Goal: Task Accomplishment & Management: Manage account settings

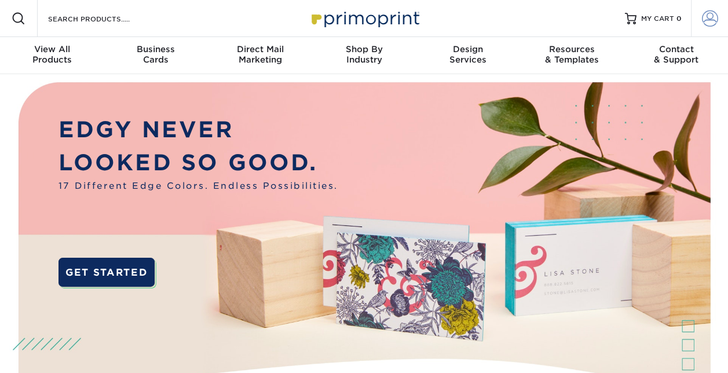
type input "[EMAIL_ADDRESS][DOMAIN_NAME]"
click at [709, 17] on span at bounding box center [710, 18] width 16 height 16
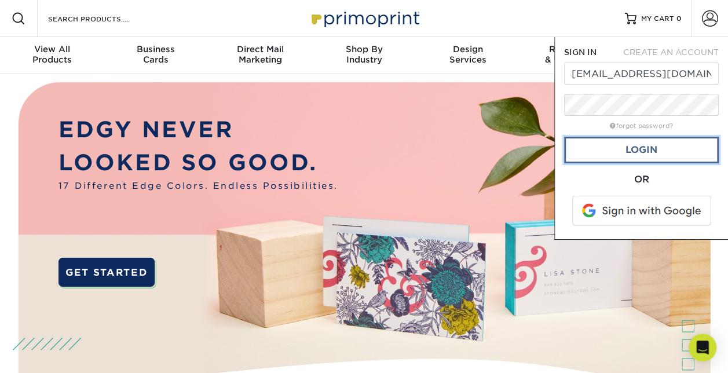
click at [670, 157] on link "Login" at bounding box center [641, 150] width 155 height 27
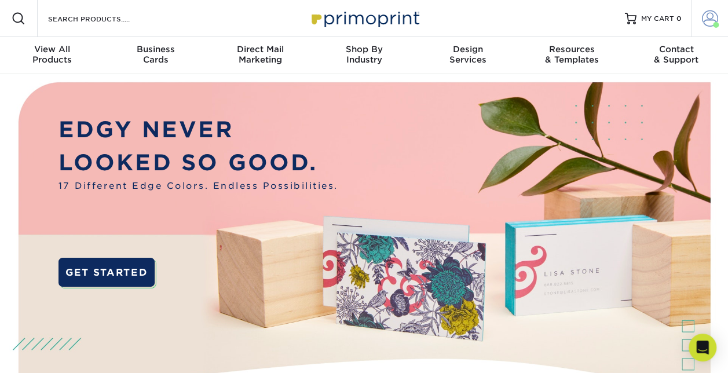
click at [712, 23] on span at bounding box center [710, 18] width 16 height 16
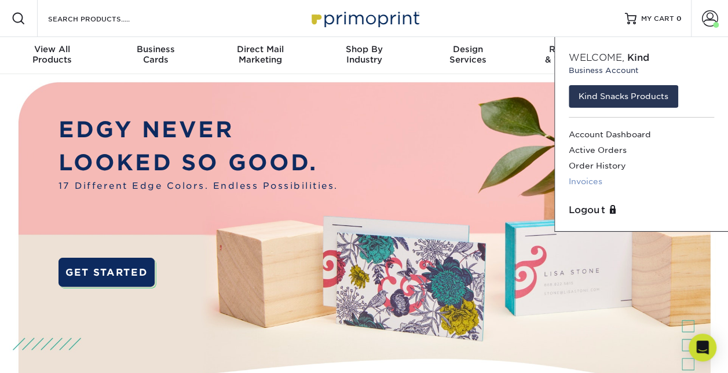
click at [594, 182] on link "Invoices" at bounding box center [641, 182] width 145 height 16
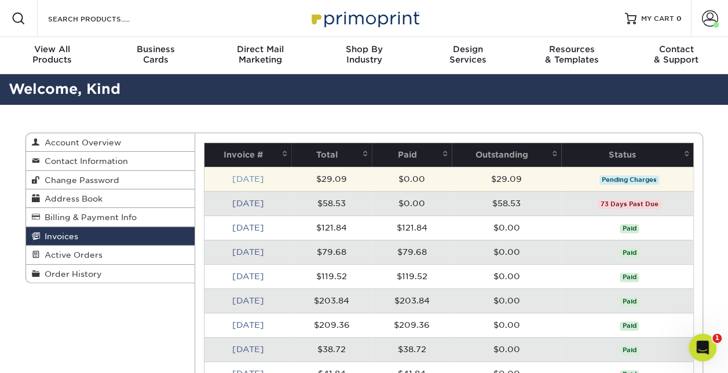
click at [249, 175] on link "Sep 2025" at bounding box center [248, 178] width 32 height 9
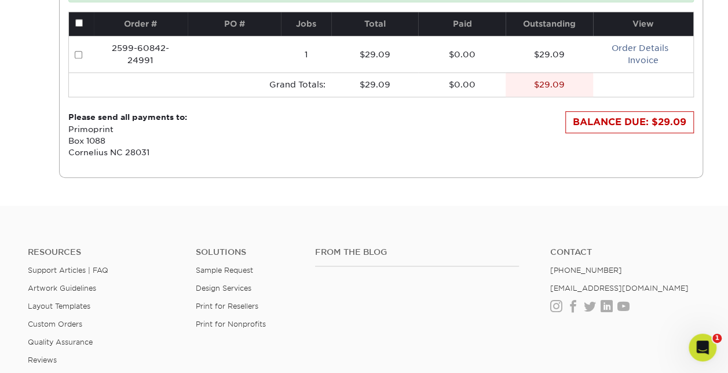
scroll to position [174, 0]
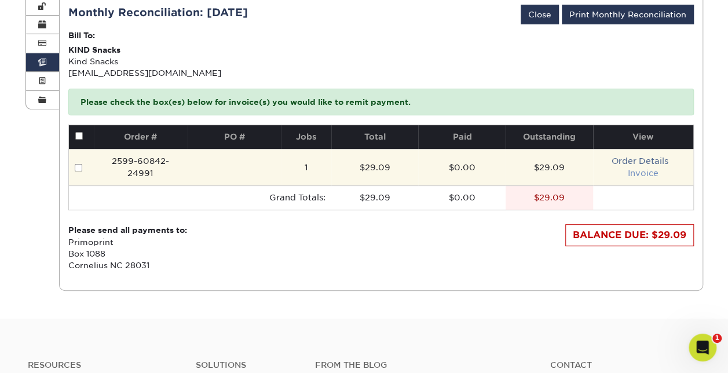
click at [645, 171] on link "Invoice" at bounding box center [643, 173] width 31 height 9
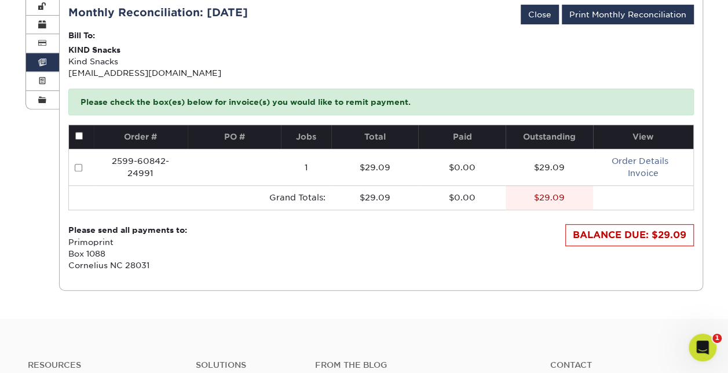
scroll to position [0, 0]
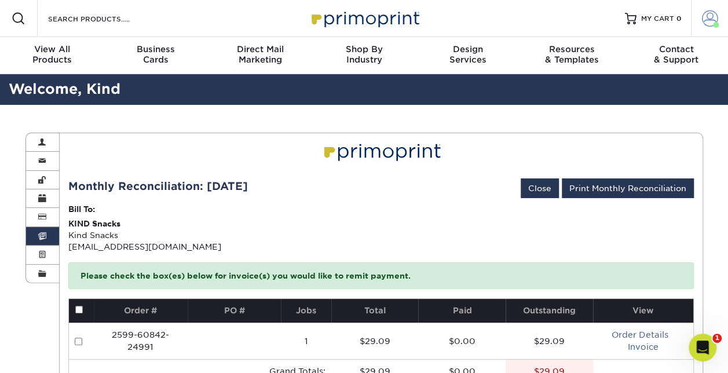
click at [713, 21] on span at bounding box center [710, 18] width 16 height 16
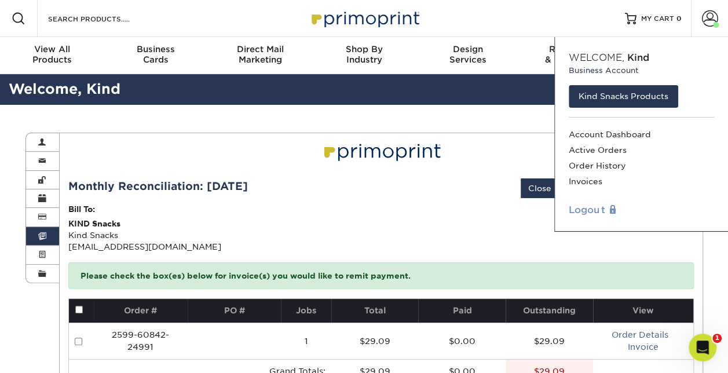
click at [579, 211] on link "Logout" at bounding box center [641, 210] width 145 height 14
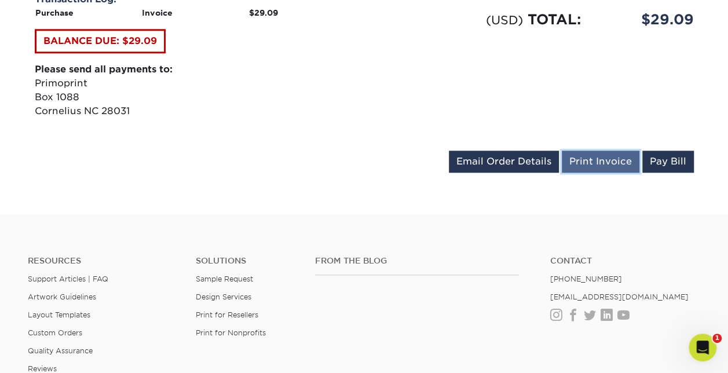
click at [602, 164] on link "Print Invoice" at bounding box center [601, 162] width 78 height 22
click at [319, 128] on div "Invoice #2599-60842-24991: Total: Paid: Balance Due: $29.09 $0 $29.09 (USD) Tra…" at bounding box center [364, 42] width 677 height 198
